Goal: Check status: Check status

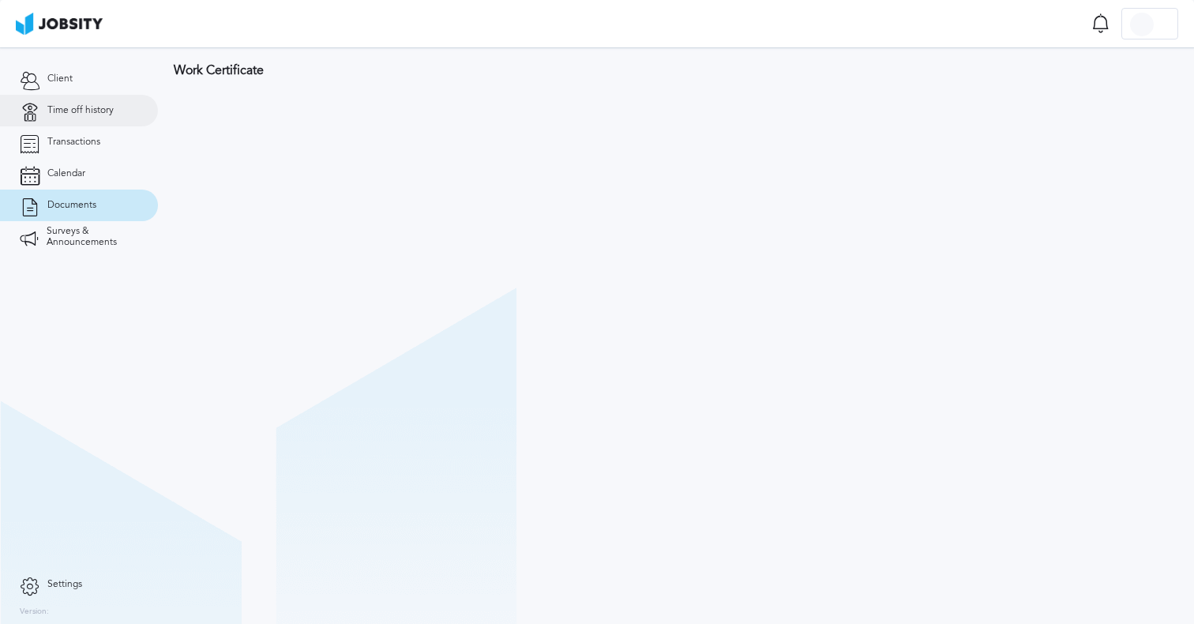
click at [65, 106] on span "Time off history" at bounding box center [80, 110] width 66 height 11
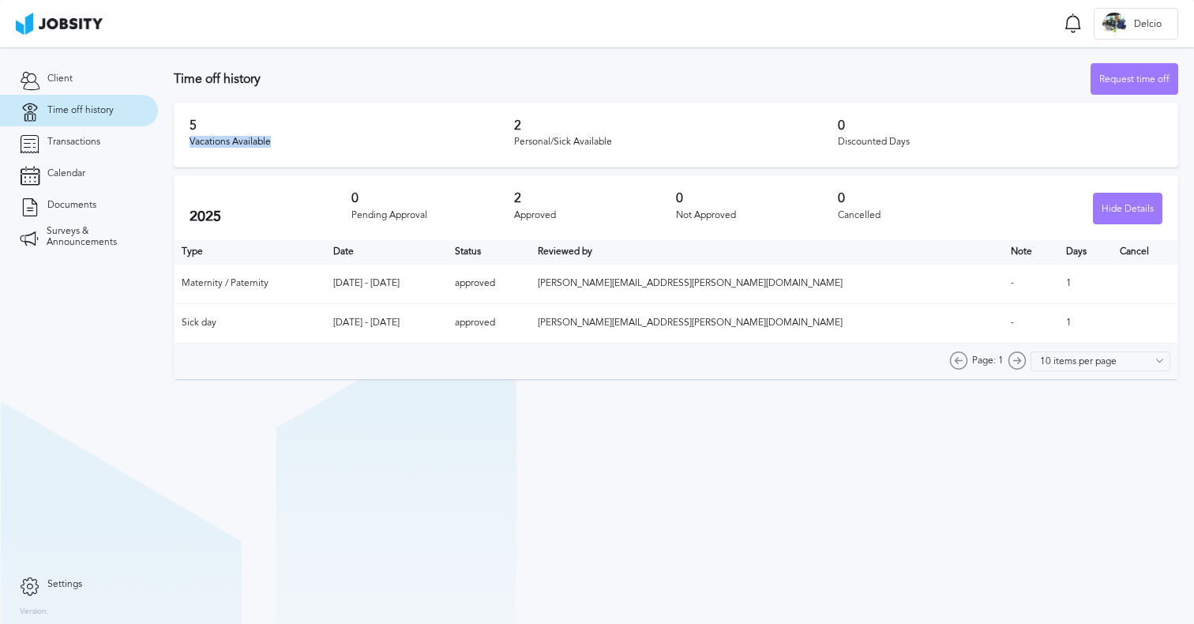
drag, startPoint x: 185, startPoint y: 141, endPoint x: 342, endPoint y: 148, distance: 157.4
click at [342, 148] on div "5 Vacations Available 2 Personal/Sick Available 0 Discounted Days" at bounding box center [676, 135] width 1005 height 65
copy div "Vacations Available"
click at [190, 129] on h3 "5" at bounding box center [352, 125] width 325 height 14
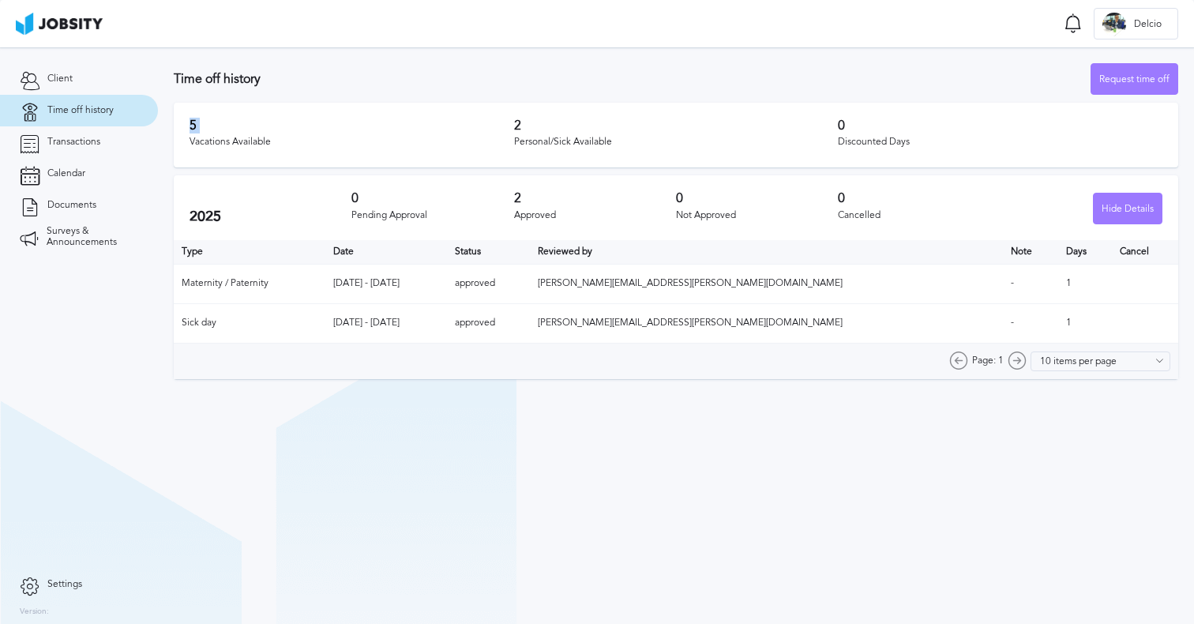
click at [190, 129] on h3 "5" at bounding box center [352, 125] width 325 height 14
click at [218, 150] on div "5 Vacations Available" at bounding box center [352, 134] width 325 height 33
click at [194, 124] on h3 "5" at bounding box center [352, 125] width 325 height 14
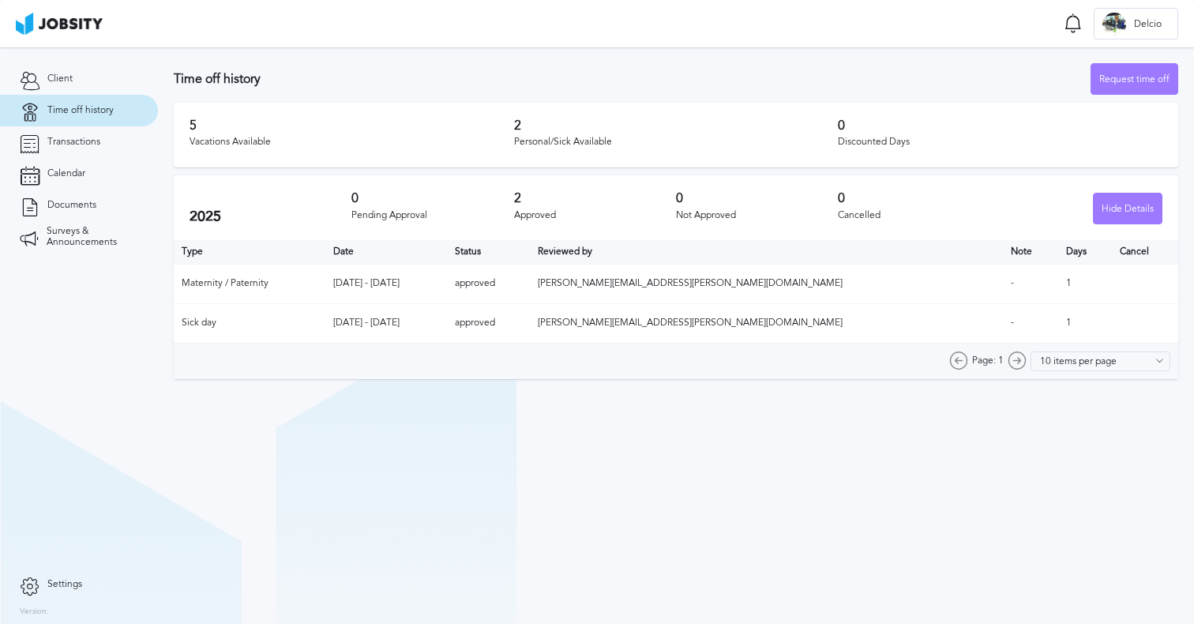
click at [194, 124] on h3 "5" at bounding box center [352, 125] width 325 height 14
click at [205, 145] on div "Vacations Available" at bounding box center [352, 142] width 325 height 11
